Goal: Answer question/provide support

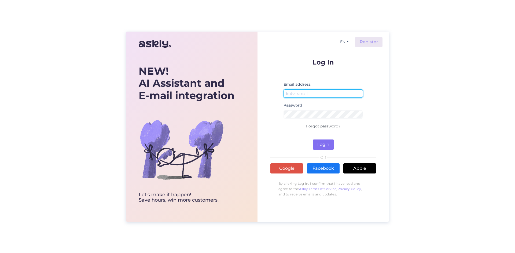
type input "[EMAIL_ADDRESS][DOMAIN_NAME]"
click at [326, 145] on button "Login" at bounding box center [323, 145] width 21 height 10
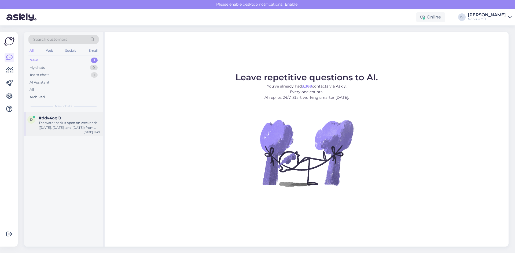
click at [72, 121] on div "The water park is open on weekends ([DATE], [DATE], and [DATE]) from 10:00 AM t…" at bounding box center [69, 126] width 61 height 10
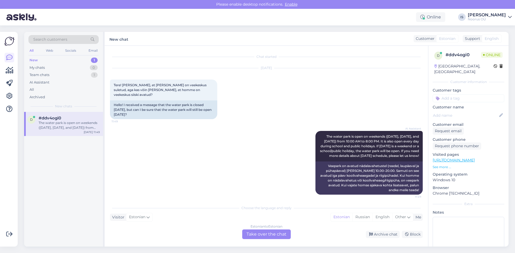
scroll to position [3, 0]
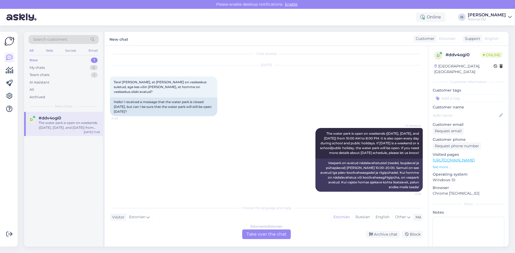
click at [270, 234] on div "Estonian to Estonian Take over the chat" at bounding box center [266, 235] width 49 height 10
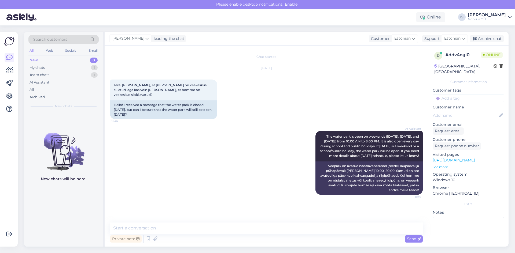
scroll to position [0, 0]
click at [251, 230] on textarea at bounding box center [266, 228] width 313 height 11
type textarea "Tere! Loodetavasti veepark avatakse homsest päevast"
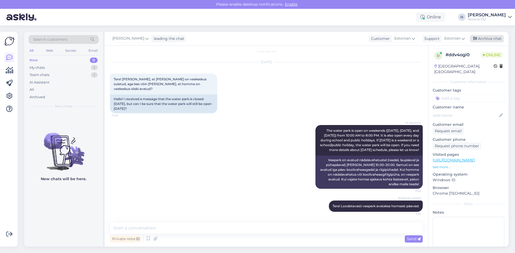
click at [486, 37] on div "Archive chat" at bounding box center [487, 38] width 34 height 7
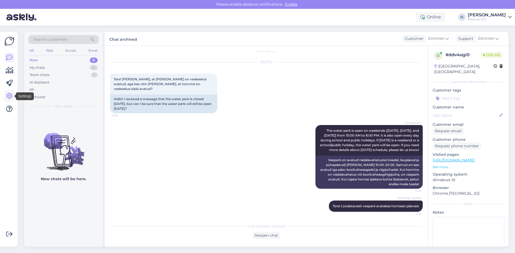
click at [11, 96] on icon at bounding box center [9, 96] width 6 height 6
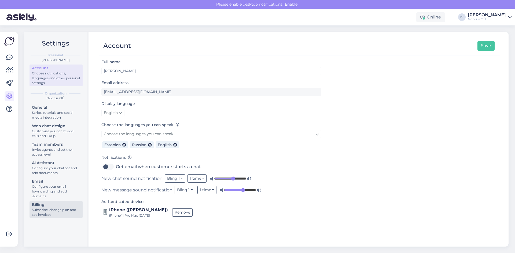
click at [55, 206] on div "Billing" at bounding box center [56, 205] width 48 height 6
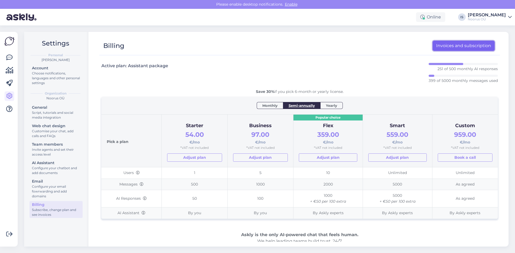
click at [463, 46] on link "Invoices and subscription" at bounding box center [464, 46] width 62 height 10
